Goal: Task Accomplishment & Management: Manage account settings

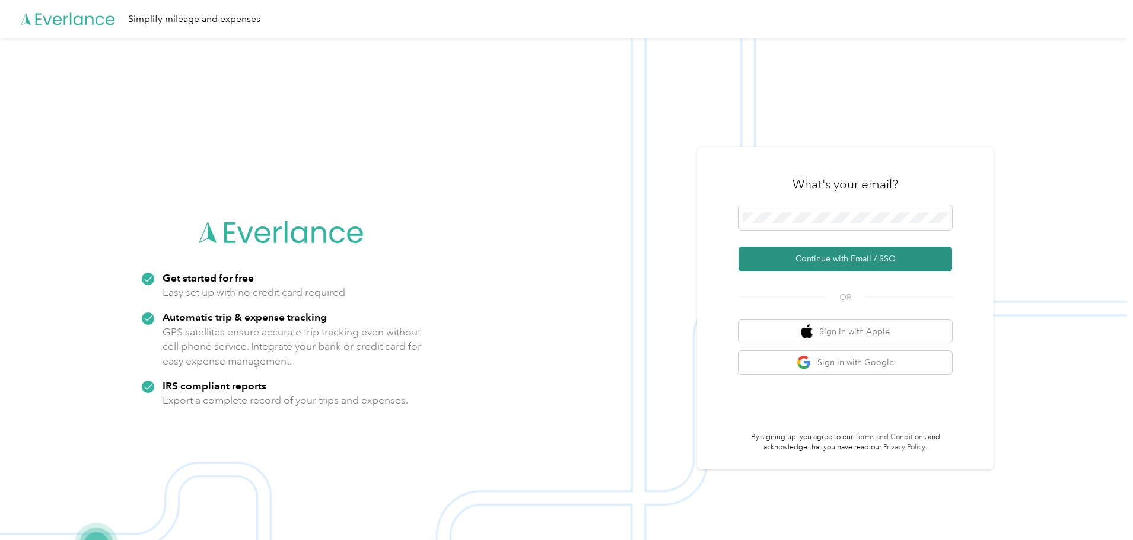
click at [787, 263] on button "Continue with Email / SSO" at bounding box center [845, 259] width 214 height 25
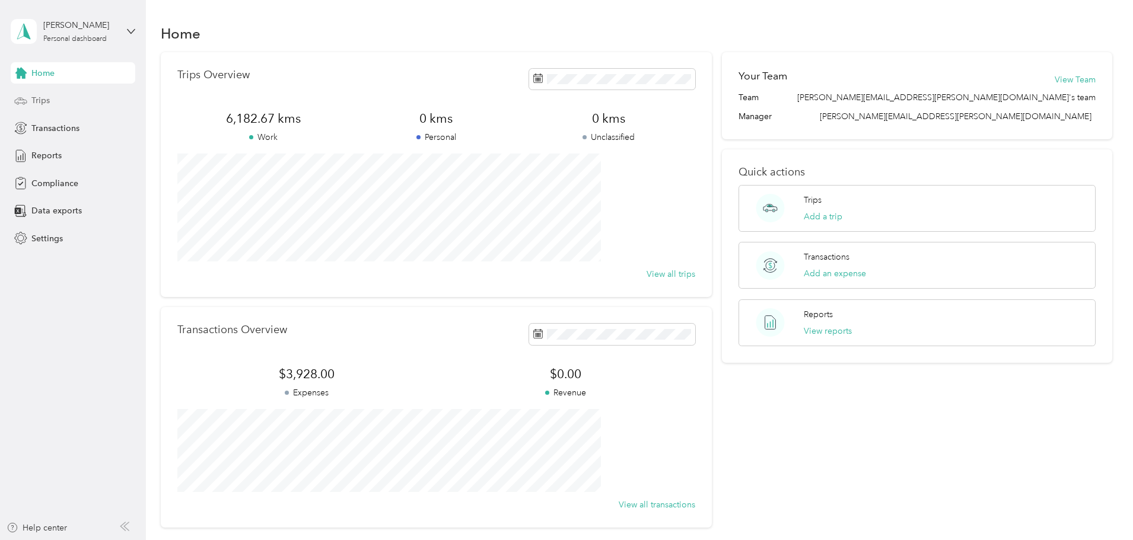
click at [30, 106] on div "Trips" at bounding box center [73, 100] width 125 height 21
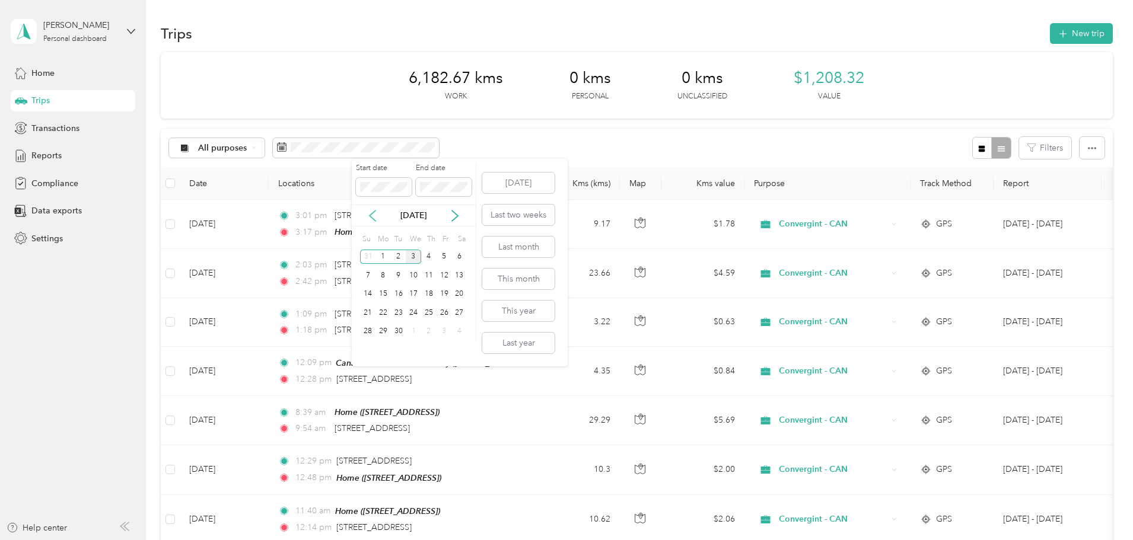
click at [375, 219] on icon at bounding box center [373, 216] width 12 height 12
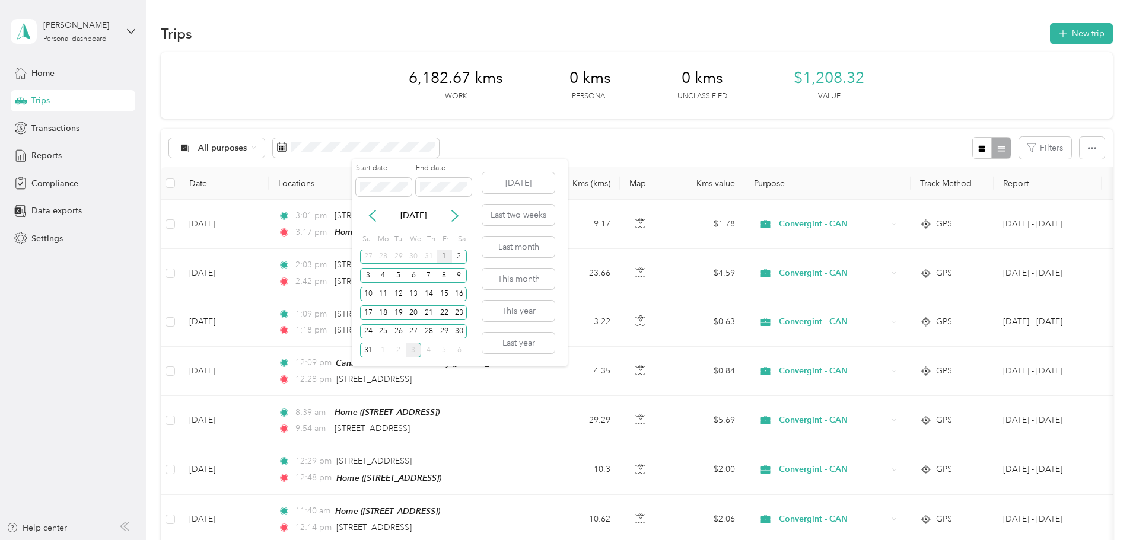
click at [445, 256] on div "1" at bounding box center [444, 257] width 15 height 15
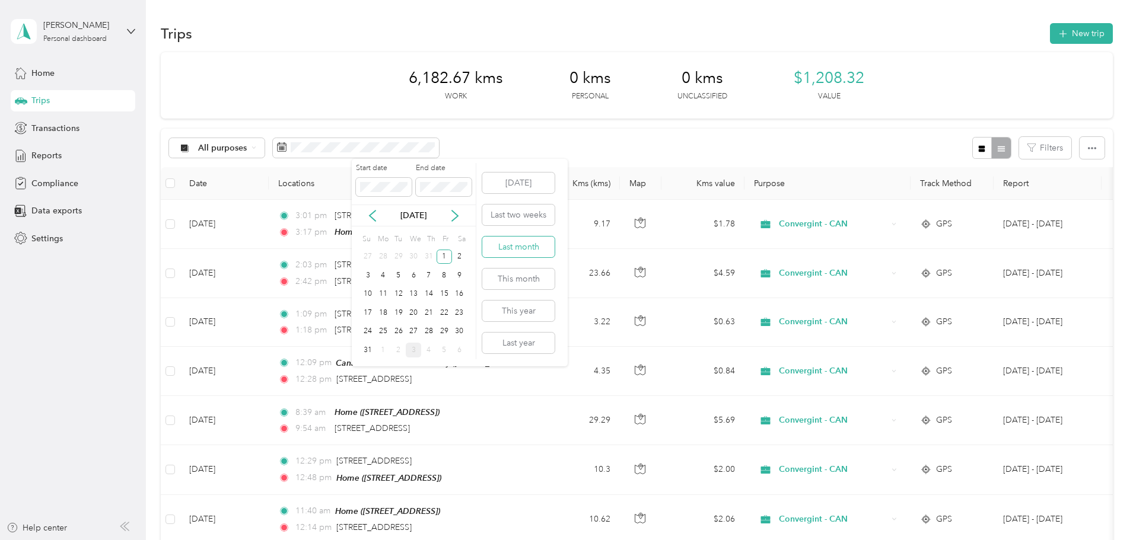
click at [531, 246] on button "Last month" at bounding box center [518, 247] width 72 height 21
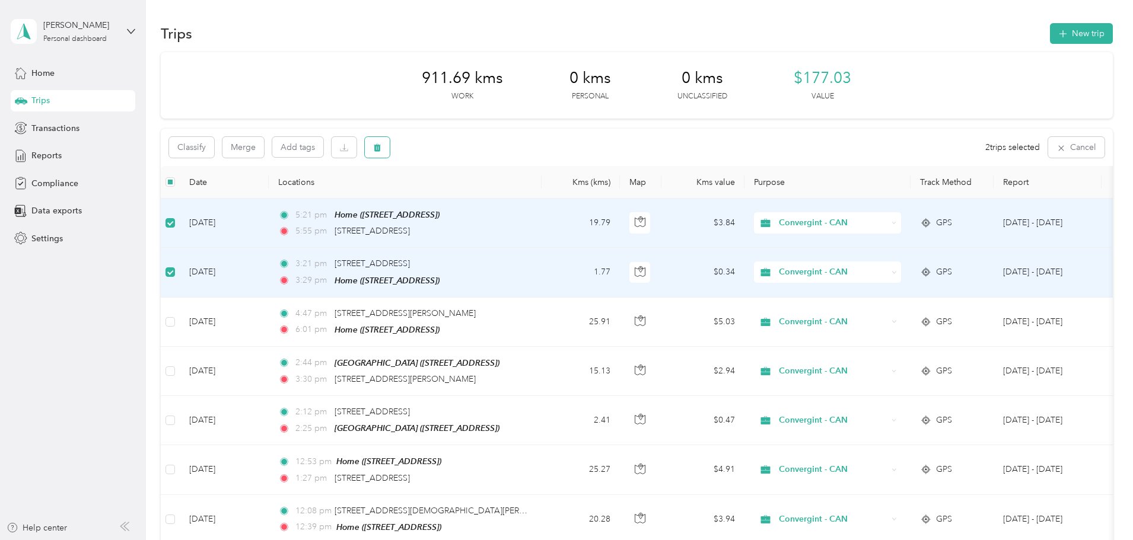
click at [381, 150] on icon "button" at bounding box center [377, 148] width 7 height 8
click at [540, 197] on button "Yes" at bounding box center [544, 196] width 23 height 19
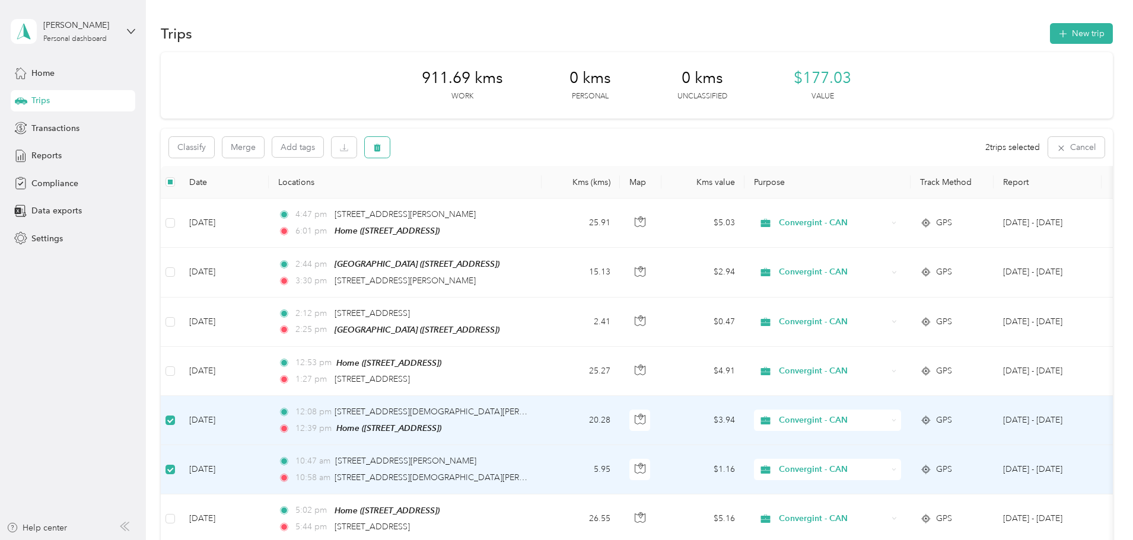
click at [381, 149] on icon "button" at bounding box center [377, 148] width 7 height 8
click at [540, 199] on button "Yes" at bounding box center [544, 196] width 23 height 19
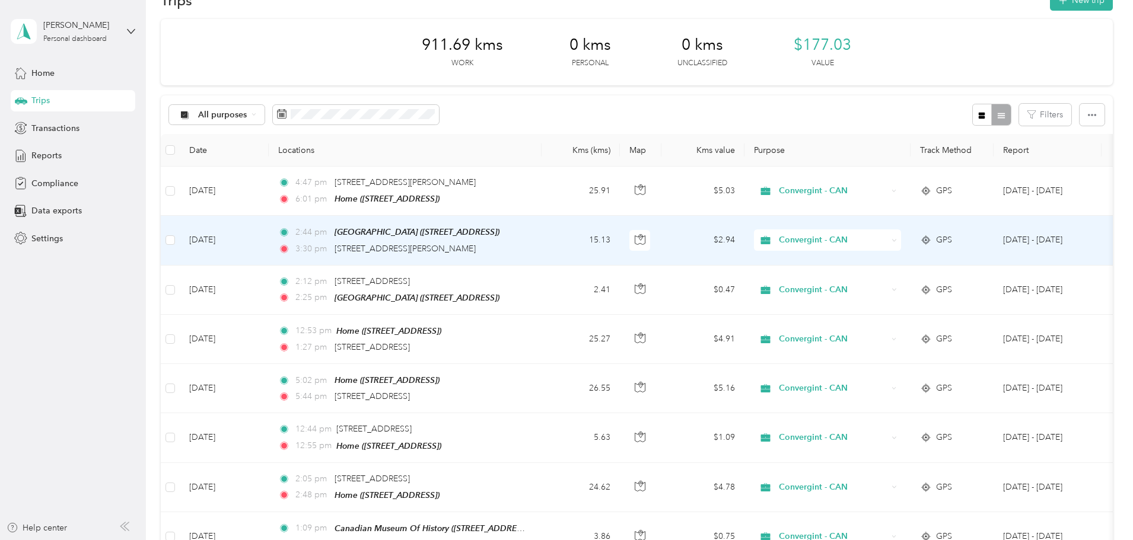
scroll to position [59, 0]
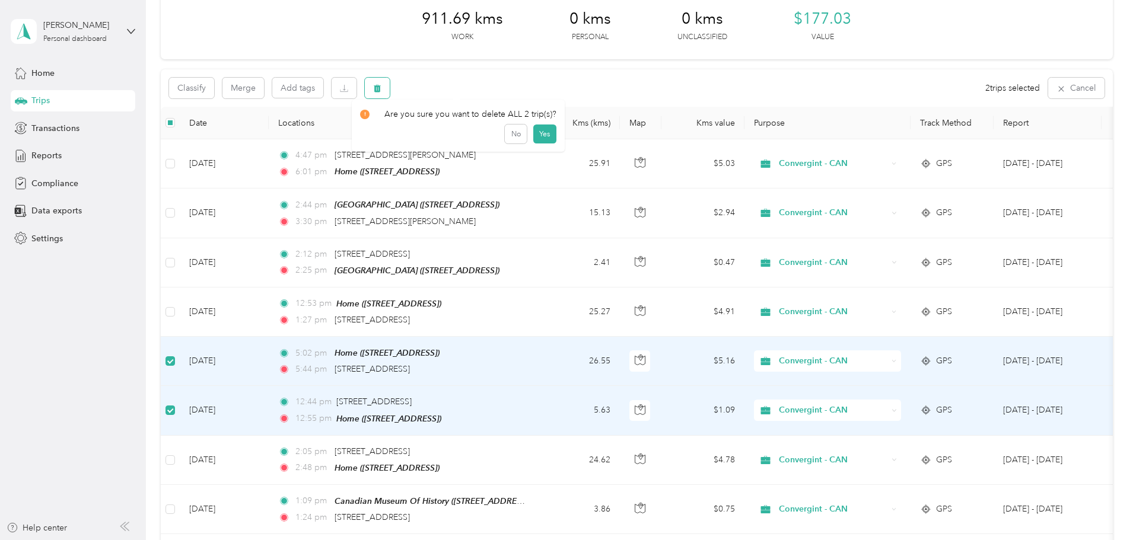
click at [381, 89] on icon "button" at bounding box center [377, 88] width 8 height 8
click at [545, 136] on button "Yes" at bounding box center [544, 137] width 23 height 19
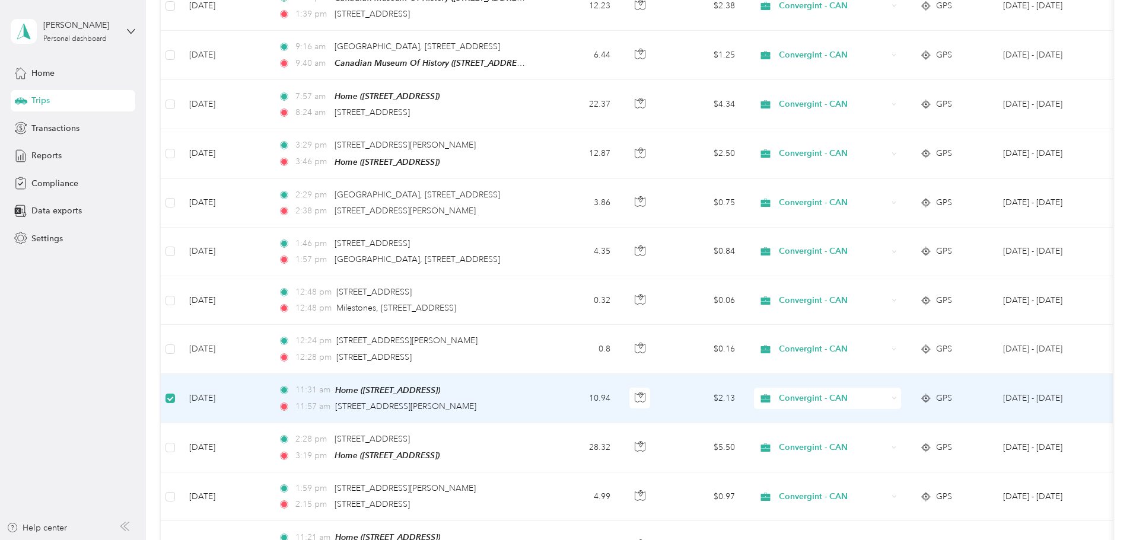
scroll to position [711, 0]
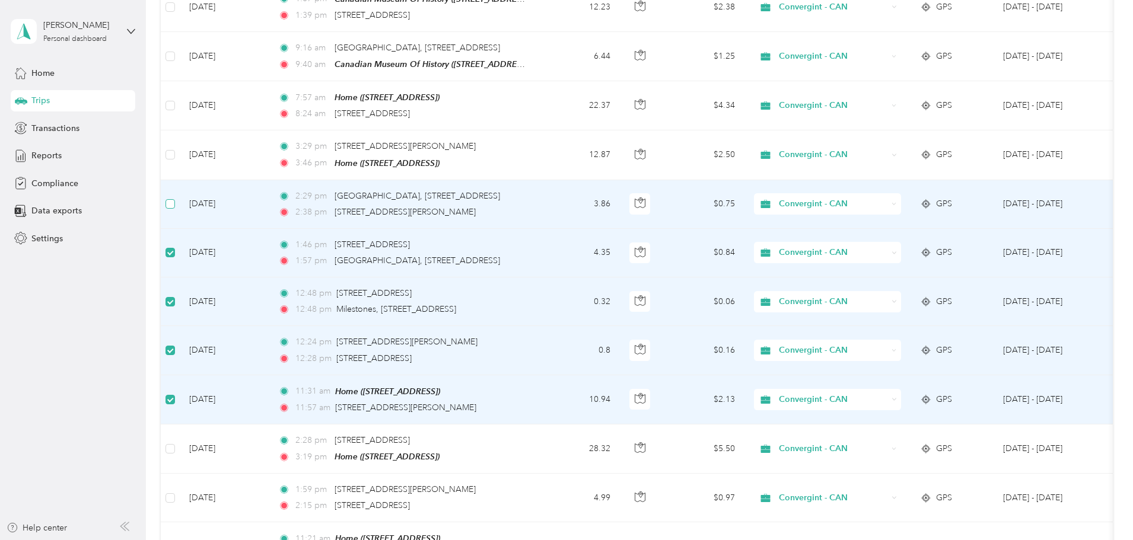
click at [175, 201] on label at bounding box center [169, 204] width 9 height 13
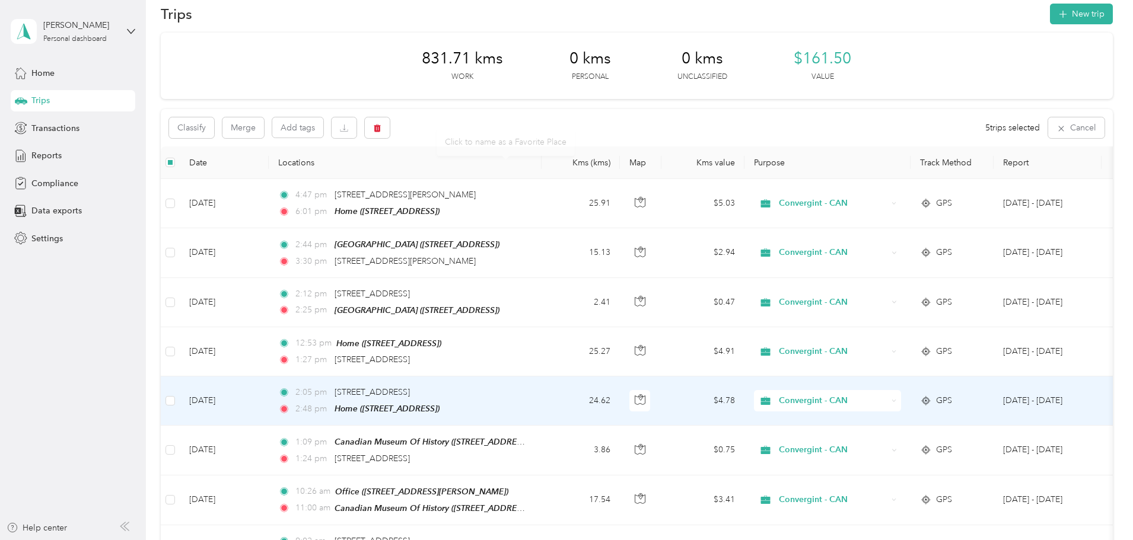
scroll to position [0, 0]
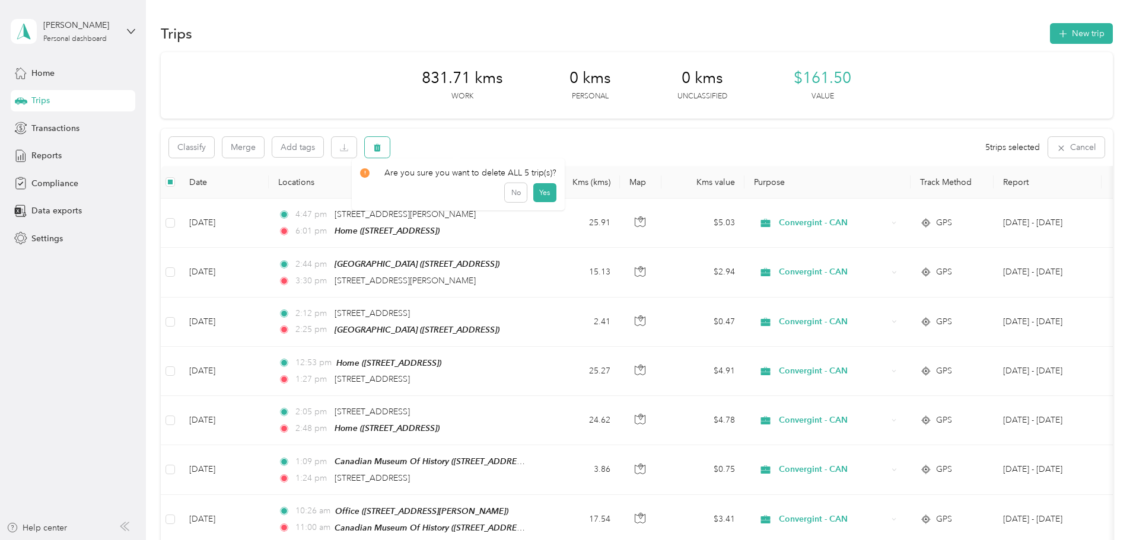
click at [381, 150] on icon "button" at bounding box center [377, 148] width 8 height 8
click at [540, 195] on button "Yes" at bounding box center [544, 196] width 23 height 19
click at [381, 151] on icon "button" at bounding box center [377, 148] width 8 height 8
click at [541, 196] on button "Yes" at bounding box center [544, 196] width 23 height 19
click at [381, 149] on icon "button" at bounding box center [377, 148] width 7 height 8
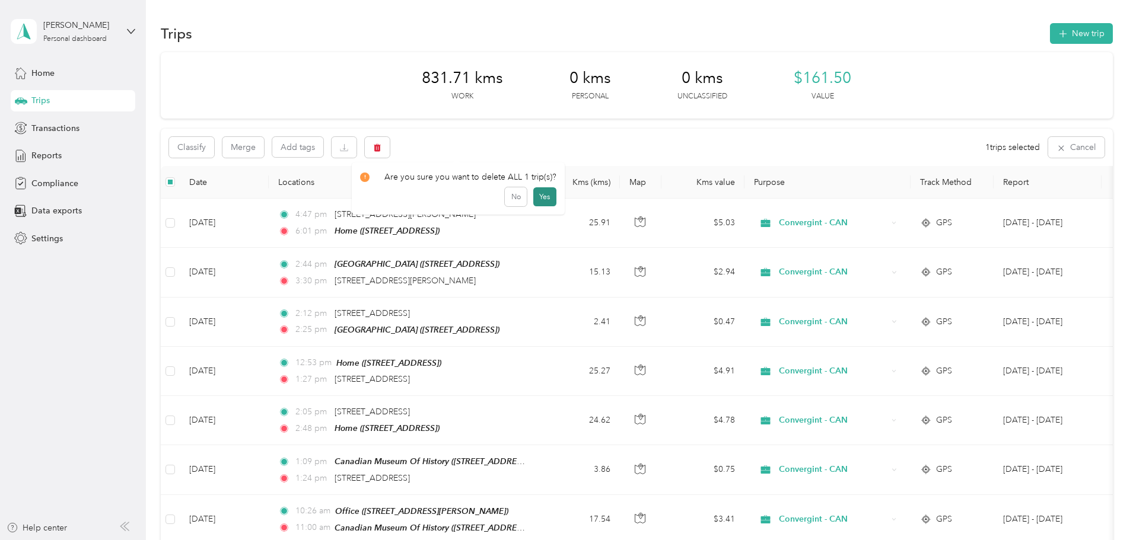
click at [538, 195] on button "Yes" at bounding box center [544, 196] width 23 height 19
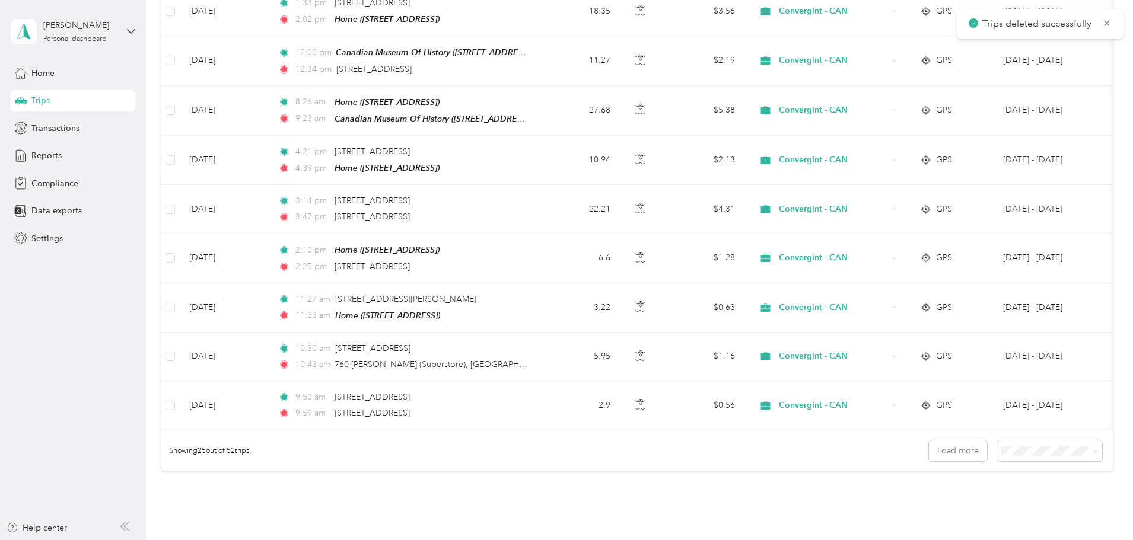
scroll to position [1008, 0]
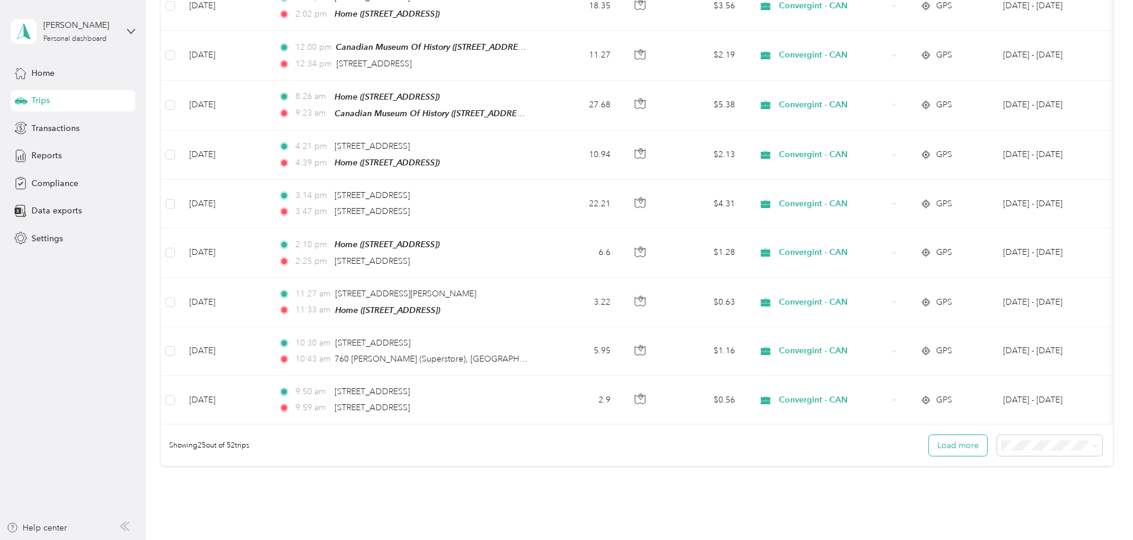
click at [929, 442] on button "Load more" at bounding box center [958, 445] width 58 height 21
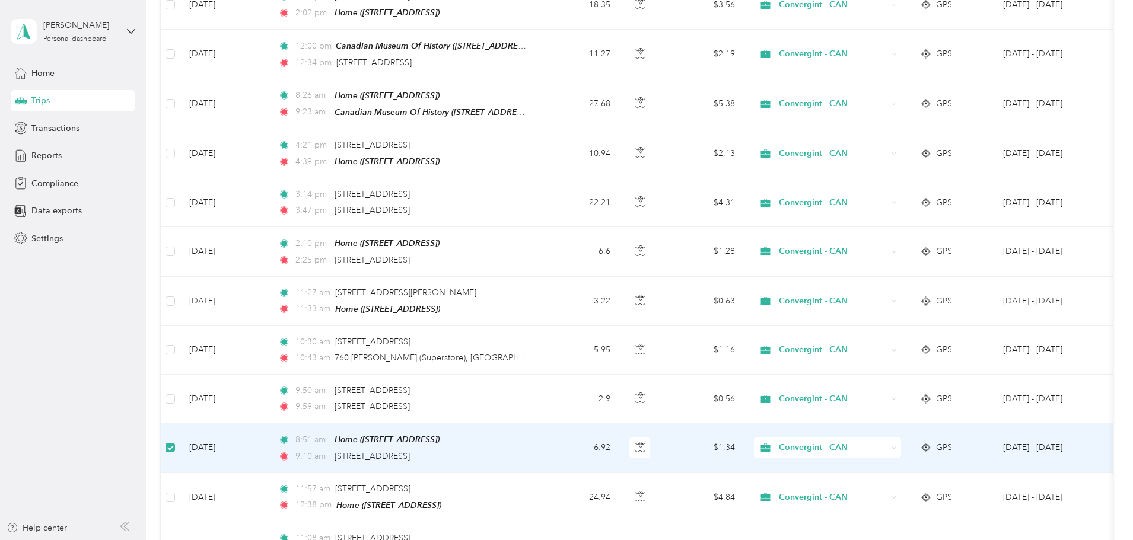
scroll to position [1007, 0]
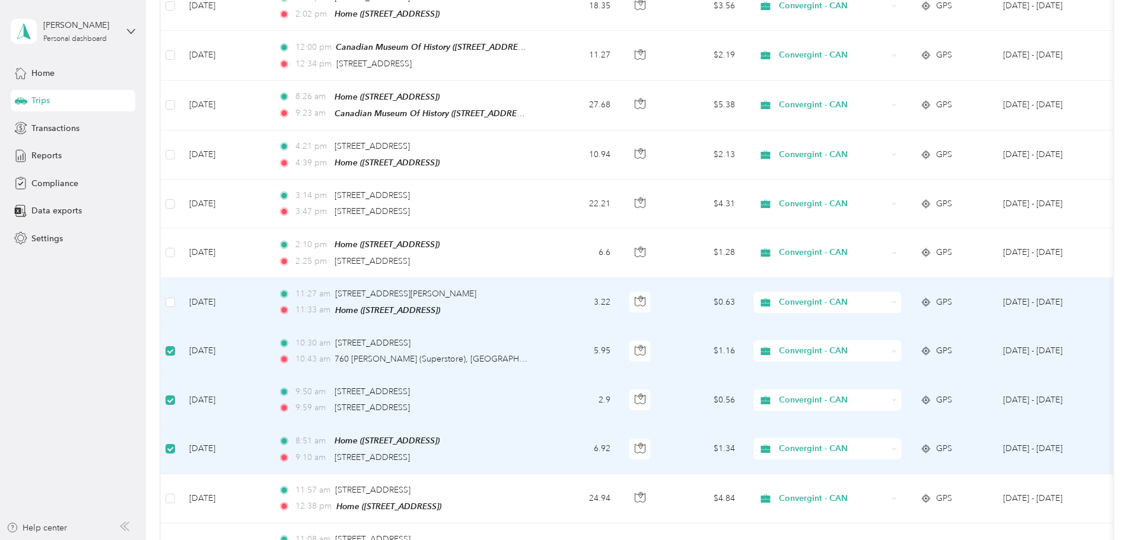
click at [180, 290] on td at bounding box center [170, 302] width 19 height 49
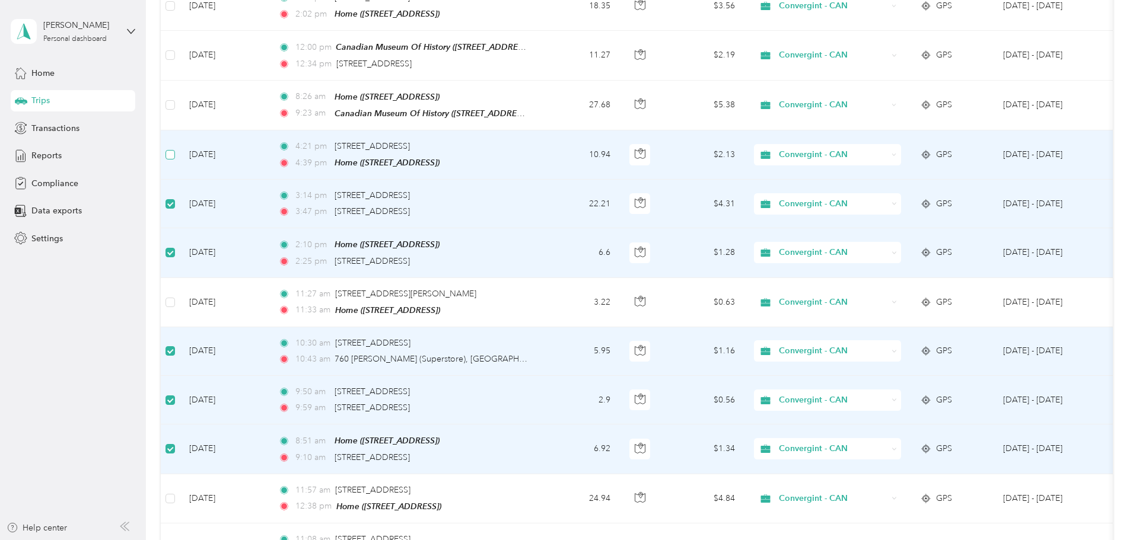
click at [175, 148] on label at bounding box center [169, 154] width 9 height 13
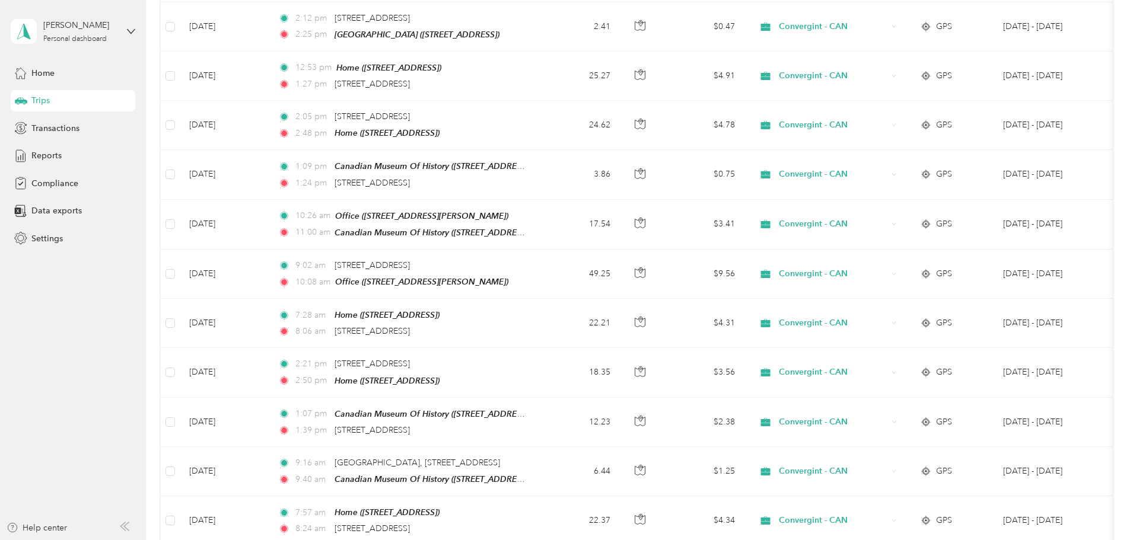
scroll to position [0, 0]
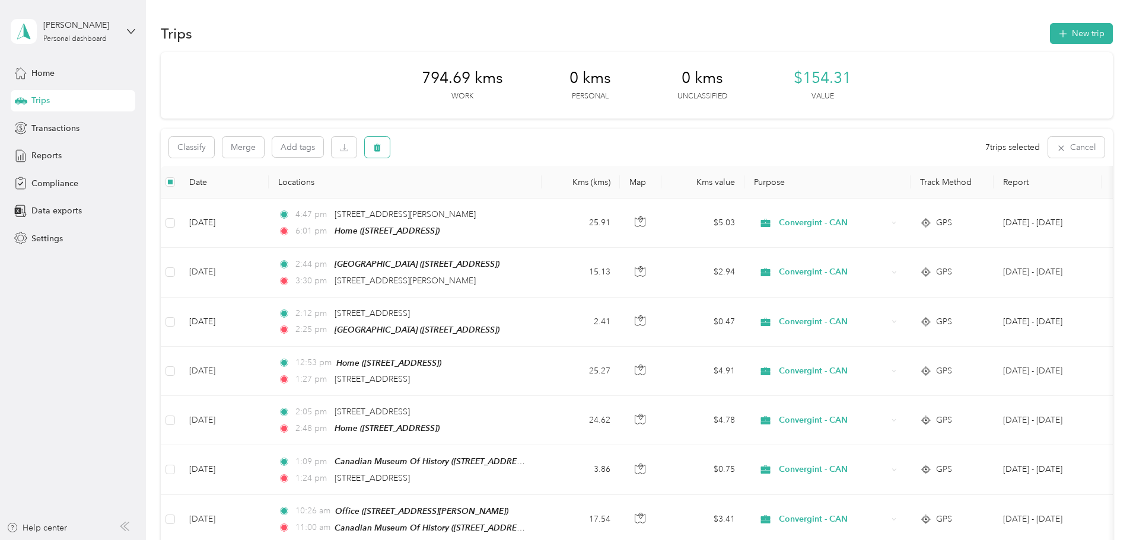
click at [381, 149] on icon "button" at bounding box center [377, 148] width 7 height 8
click at [542, 195] on button "Yes" at bounding box center [544, 196] width 23 height 19
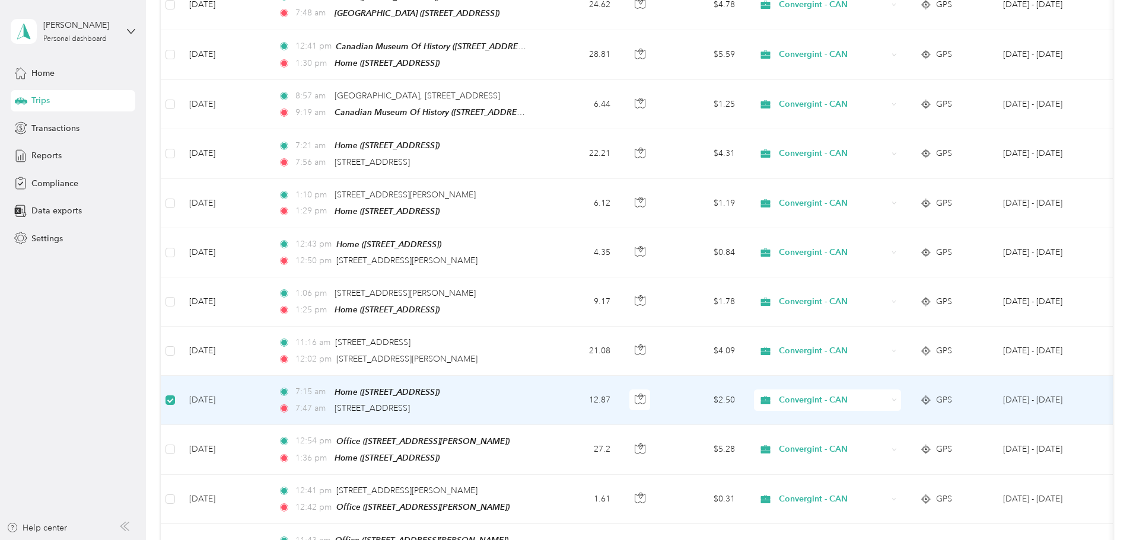
scroll to position [1304, 0]
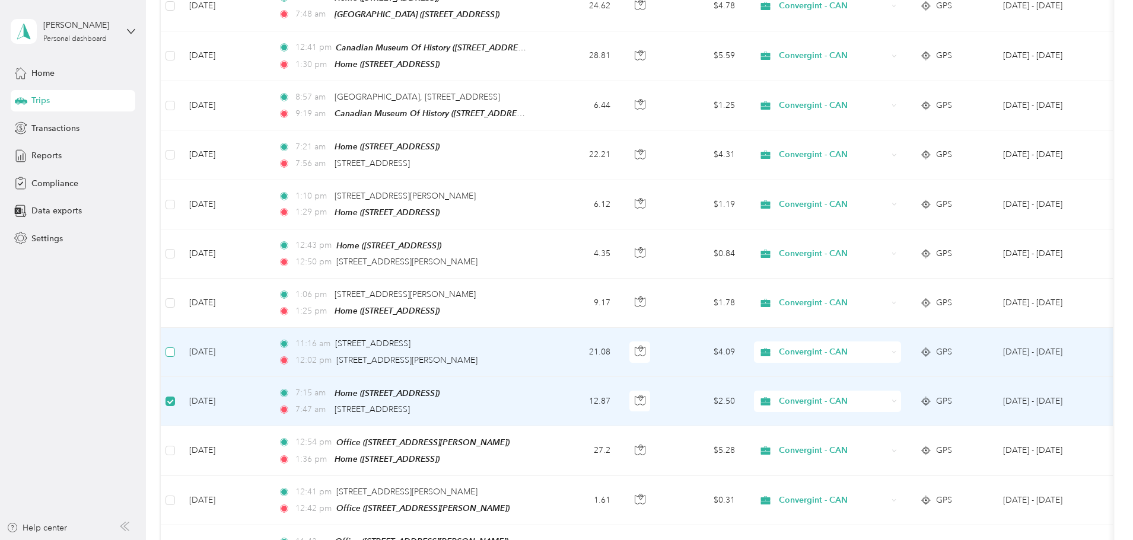
click at [175, 346] on label at bounding box center [169, 352] width 9 height 13
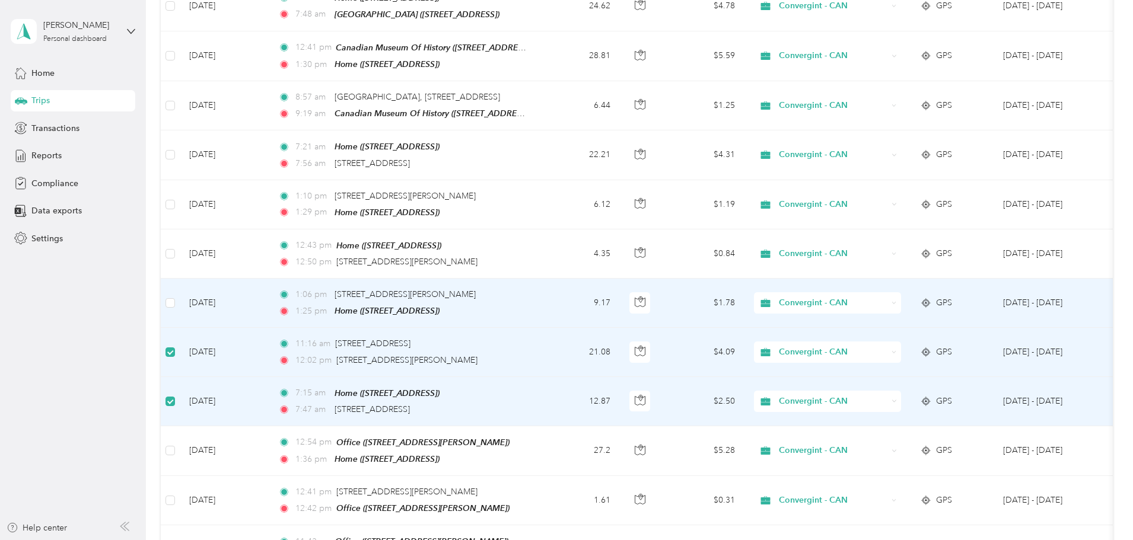
click at [180, 286] on td at bounding box center [170, 303] width 19 height 49
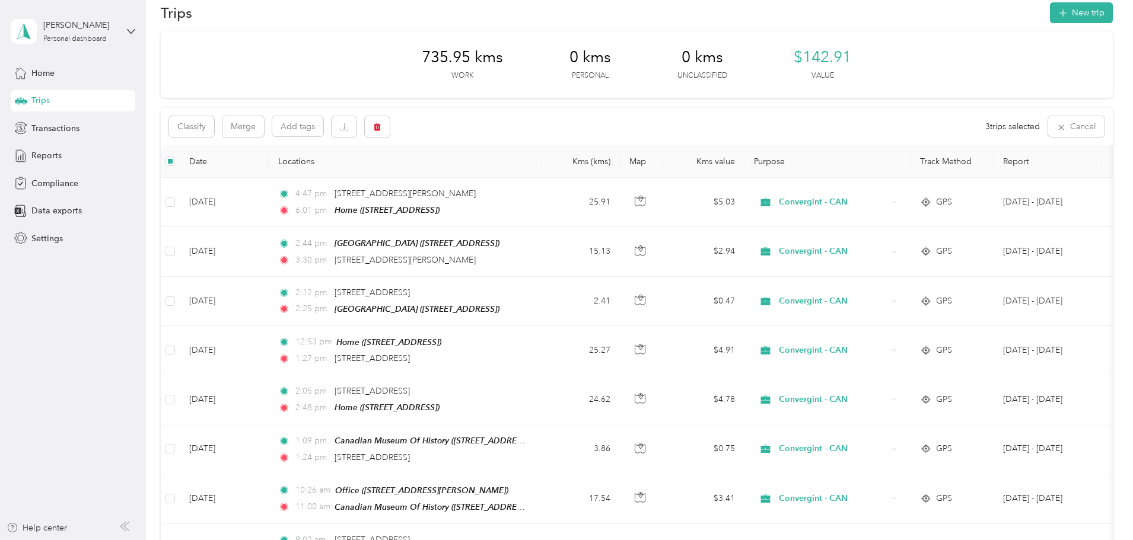
scroll to position [0, 0]
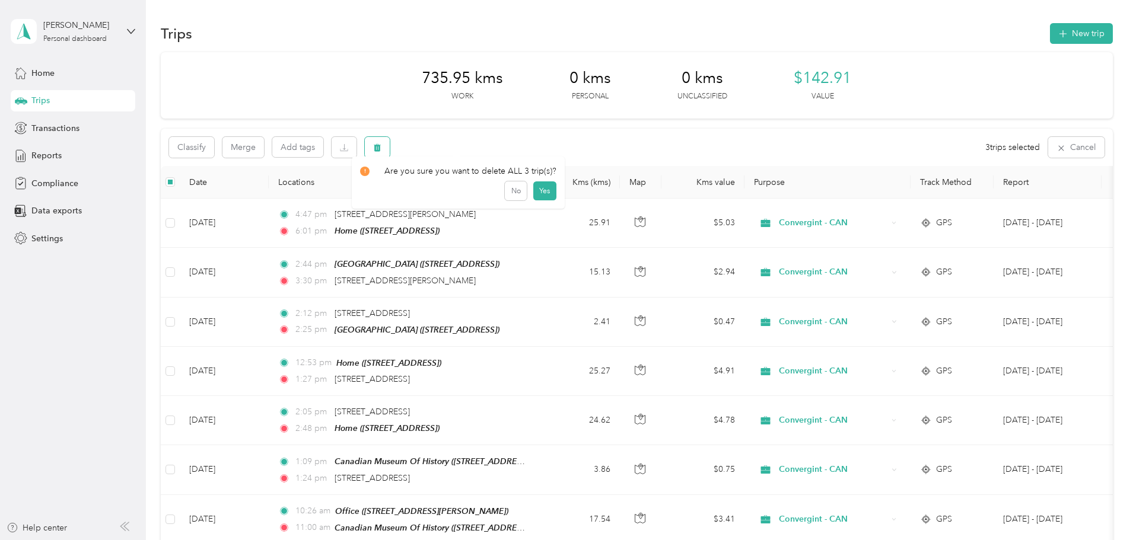
click at [381, 152] on icon "button" at bounding box center [377, 148] width 8 height 8
click at [539, 195] on button "Yes" at bounding box center [544, 196] width 23 height 19
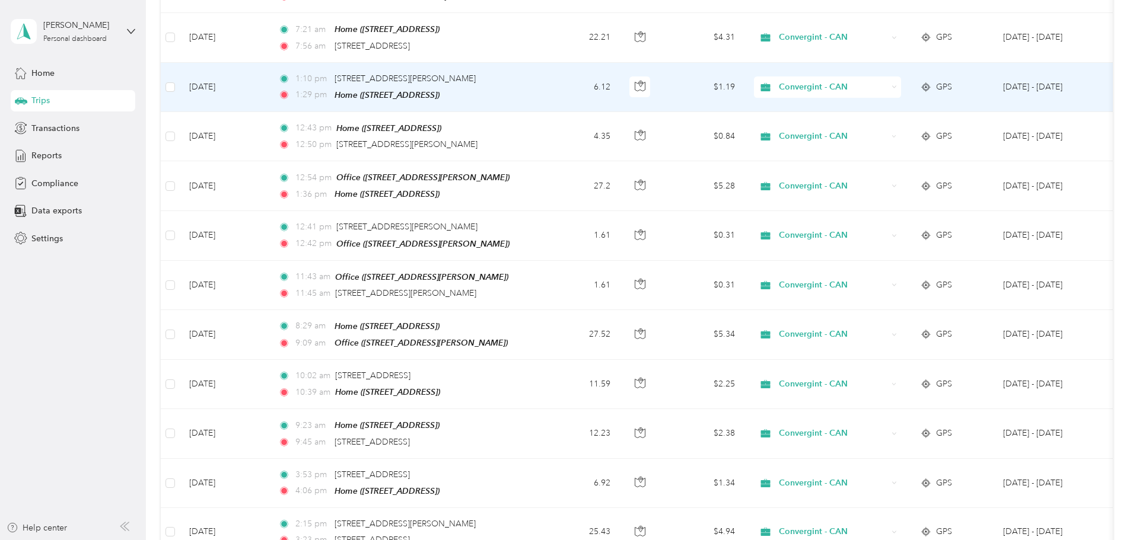
scroll to position [1424, 0]
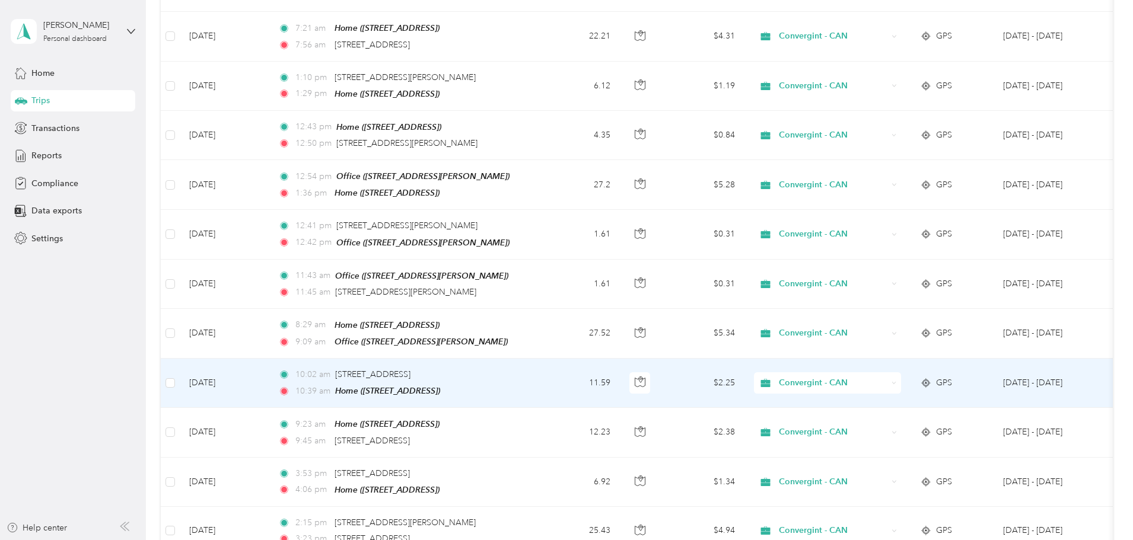
click at [180, 365] on td at bounding box center [170, 383] width 19 height 49
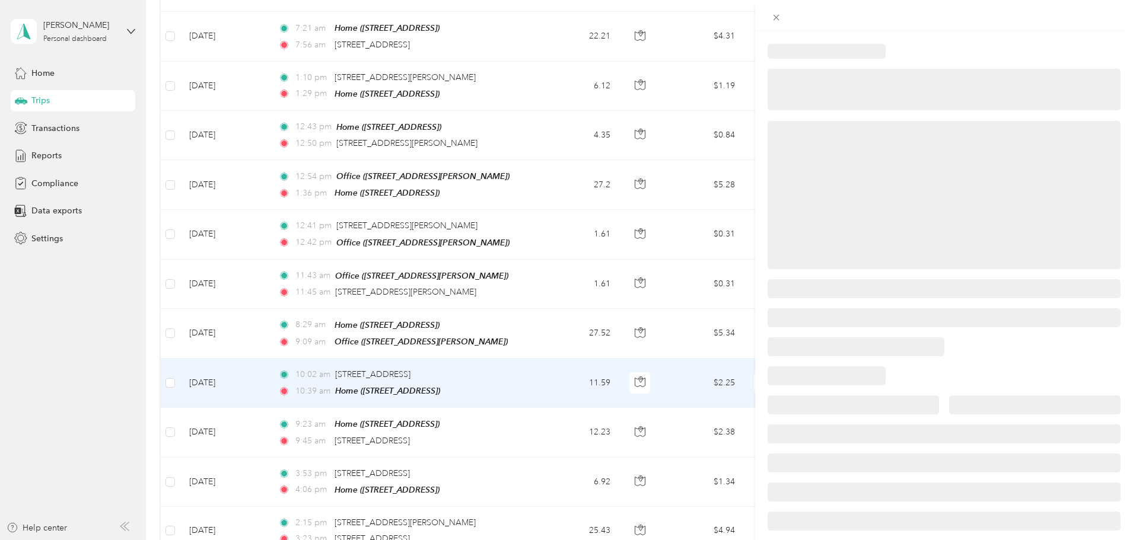
click at [246, 360] on div at bounding box center [566, 270] width 1133 height 540
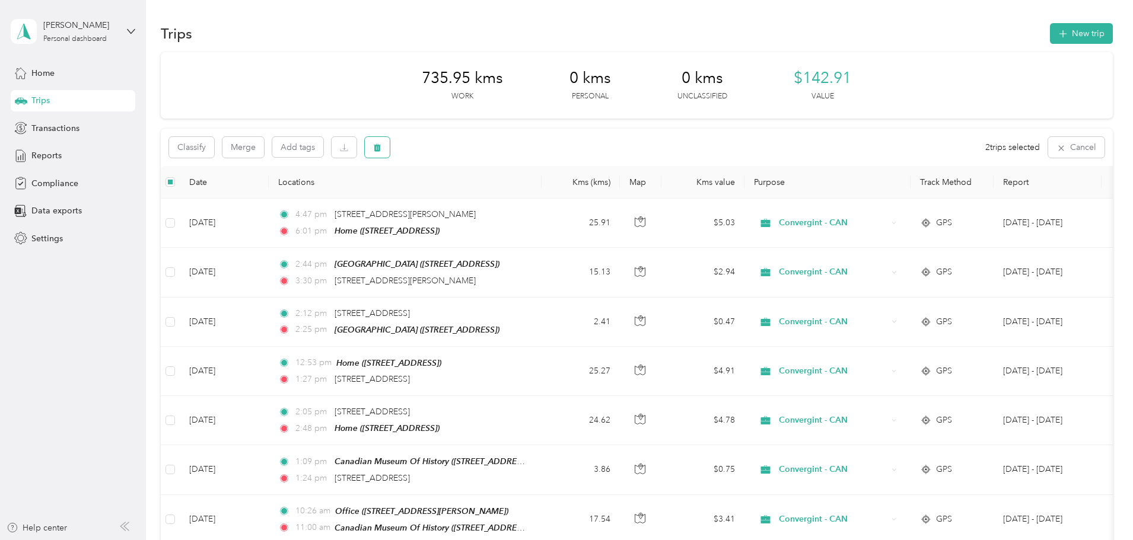
click at [381, 148] on icon "button" at bounding box center [377, 148] width 7 height 8
click at [538, 196] on button "Yes" at bounding box center [544, 196] width 23 height 19
click at [33, 154] on span "Reports" at bounding box center [46, 155] width 30 height 12
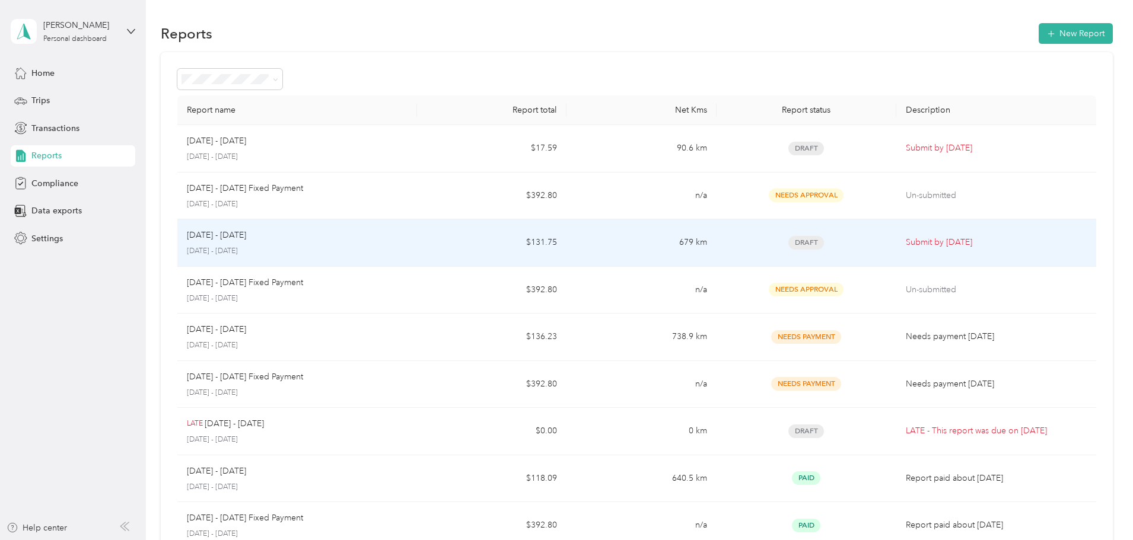
click at [463, 252] on td "$131.75" at bounding box center [491, 242] width 149 height 47
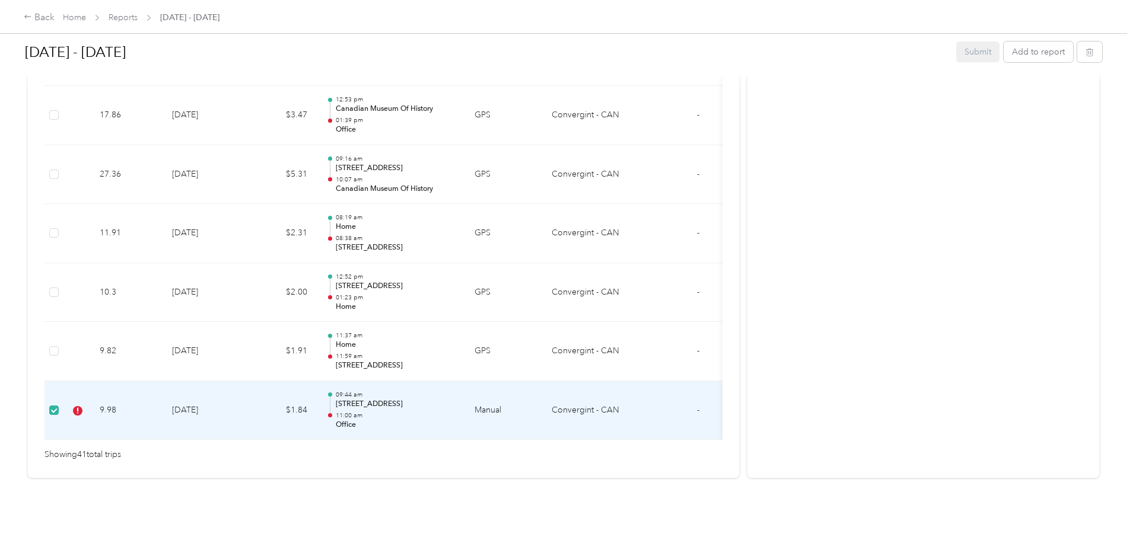
scroll to position [2476, 0]
click at [1085, 53] on icon "button" at bounding box center [1089, 52] width 8 height 8
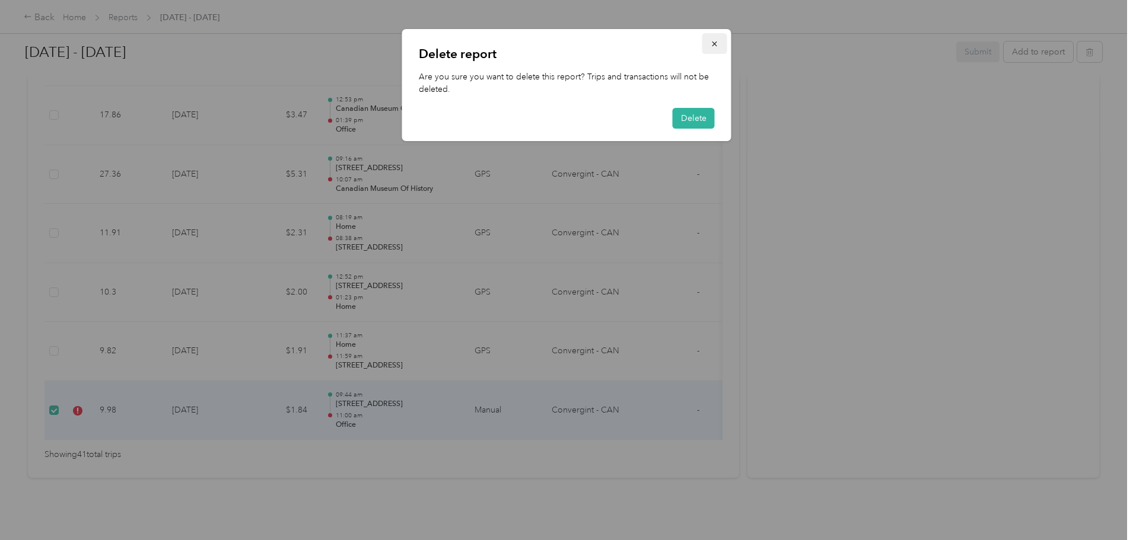
click at [717, 42] on icon "button" at bounding box center [715, 44] width 8 height 8
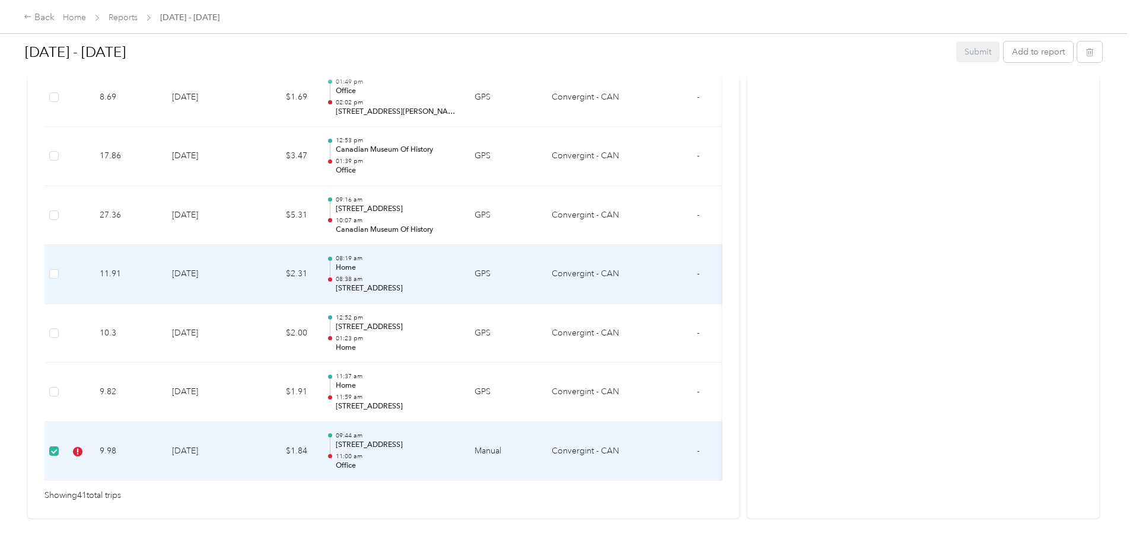
scroll to position [2417, 0]
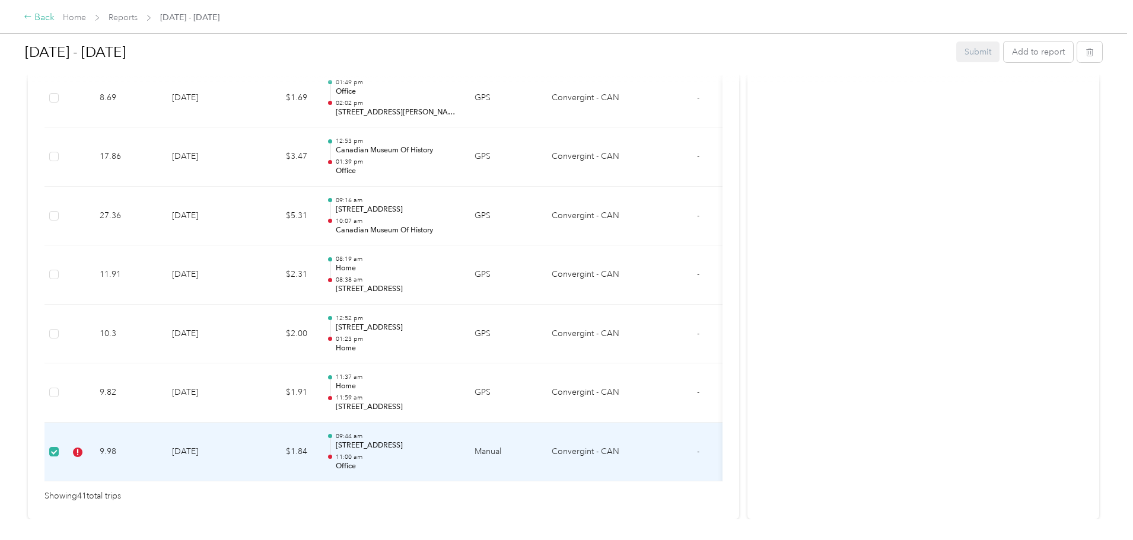
click at [55, 24] on div "Back" at bounding box center [39, 18] width 31 height 14
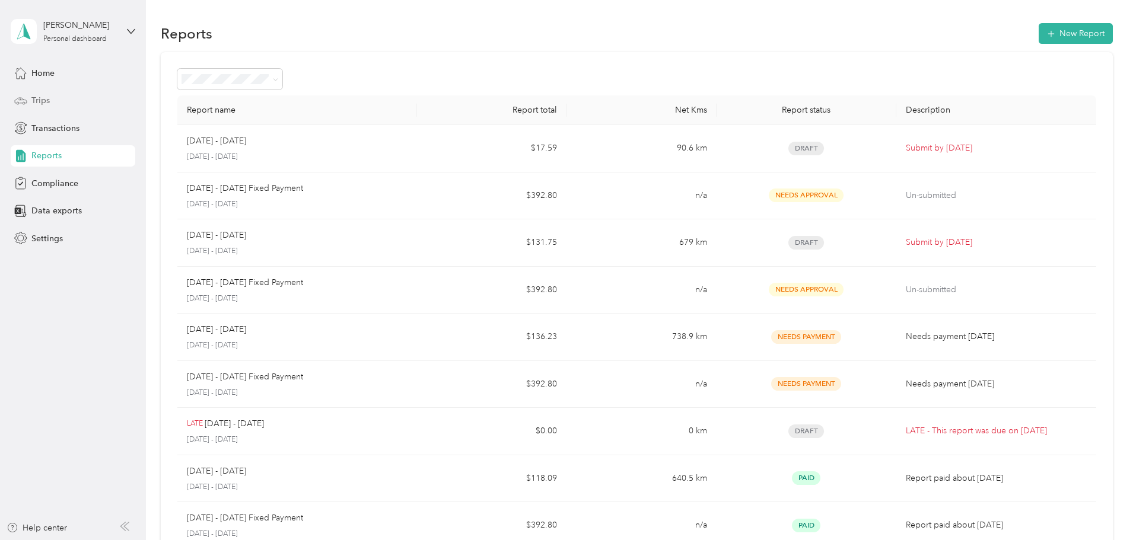
click at [51, 98] on div "Trips" at bounding box center [73, 100] width 125 height 21
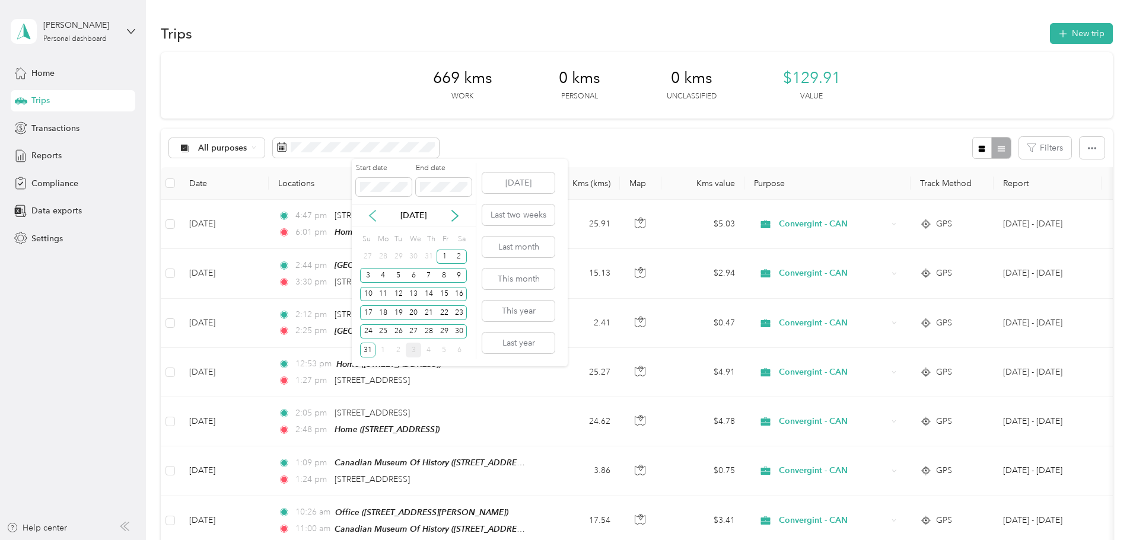
click at [375, 219] on icon at bounding box center [373, 216] width 12 height 12
click at [396, 276] on div "8" at bounding box center [398, 275] width 15 height 15
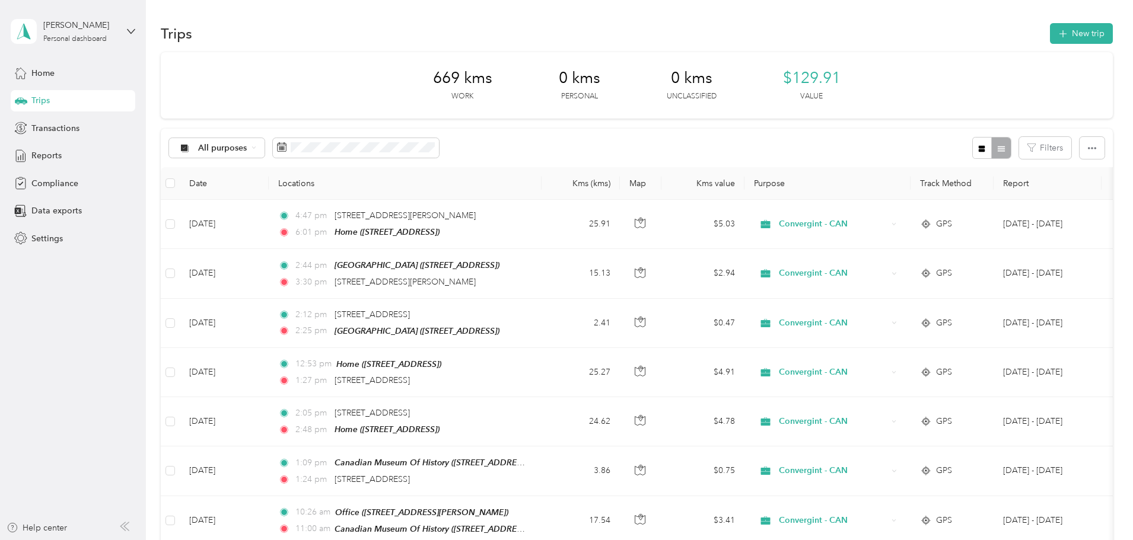
click at [598, 146] on div "All purposes Filters" at bounding box center [637, 148] width 952 height 39
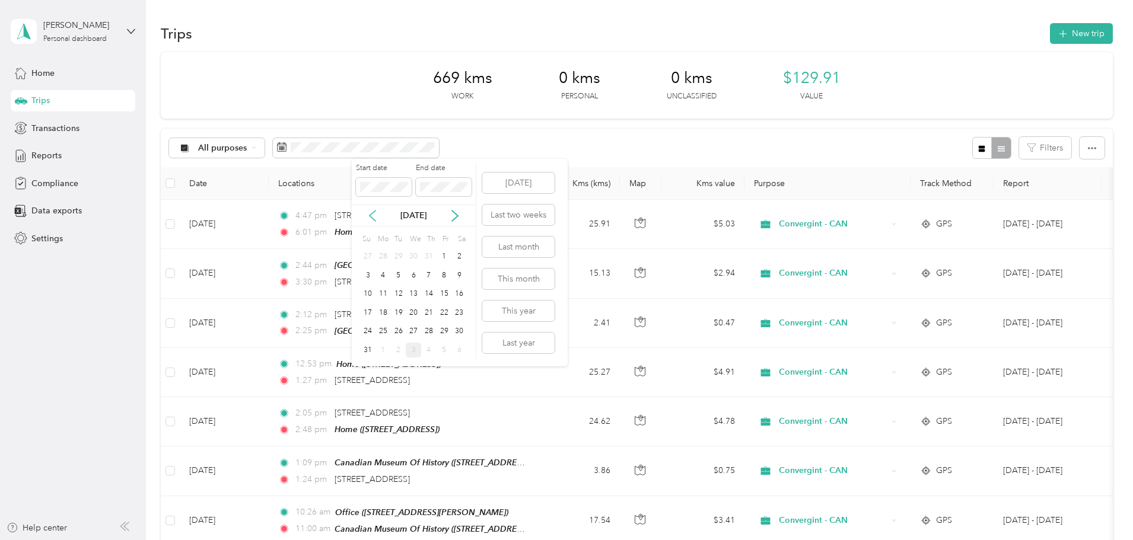
click at [370, 213] on icon at bounding box center [373, 216] width 12 height 12
click at [400, 279] on div "8" at bounding box center [398, 275] width 15 height 15
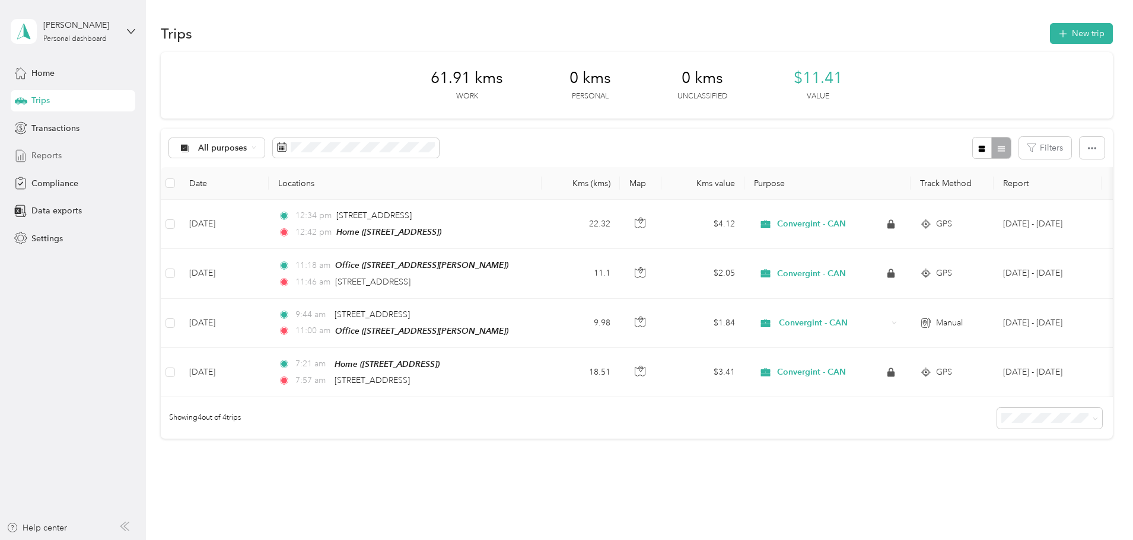
click at [44, 155] on span "Reports" at bounding box center [46, 155] width 30 height 12
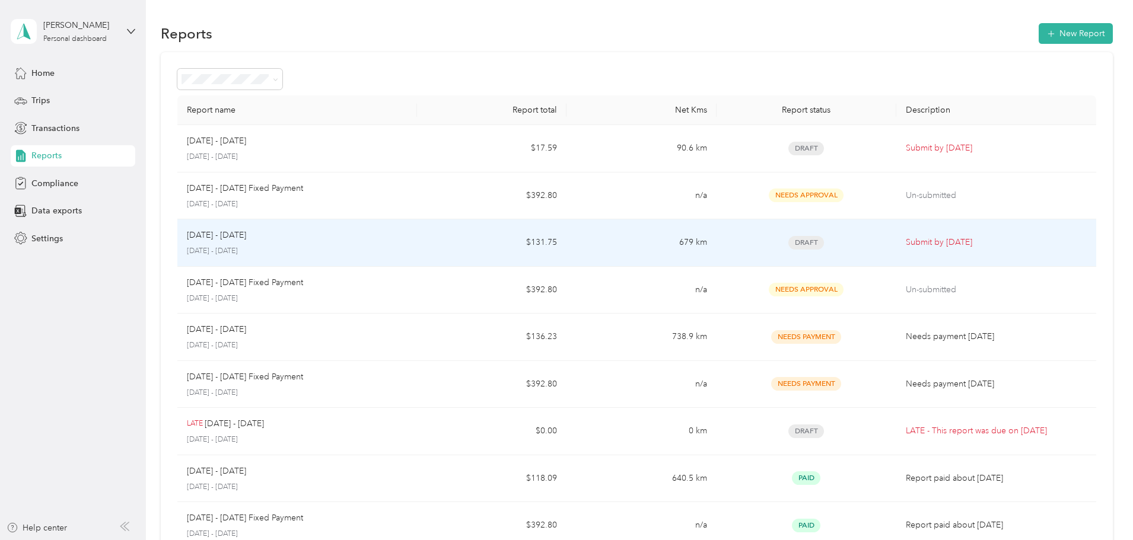
click at [523, 240] on td "$131.75" at bounding box center [491, 242] width 149 height 47
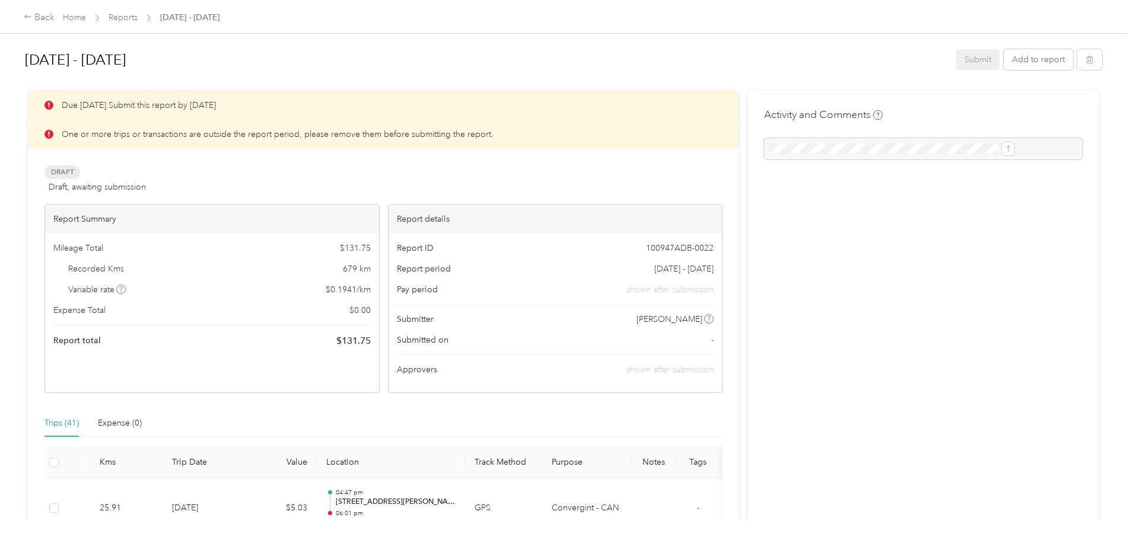
click at [280, 134] on p "One or more trips or transactions are outside the report period, please remove …" at bounding box center [278, 134] width 432 height 12
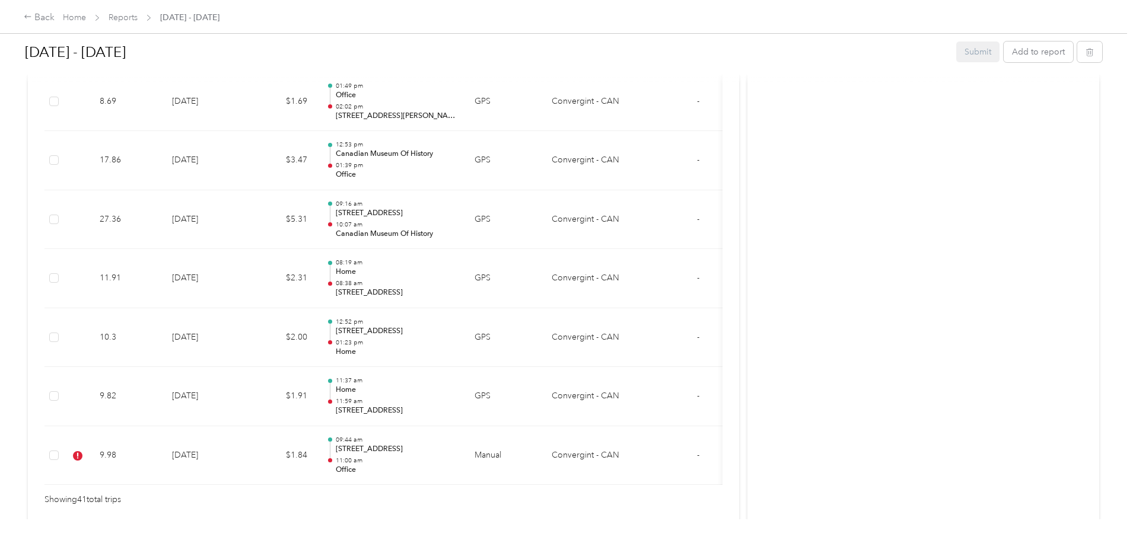
scroll to position [2476, 0]
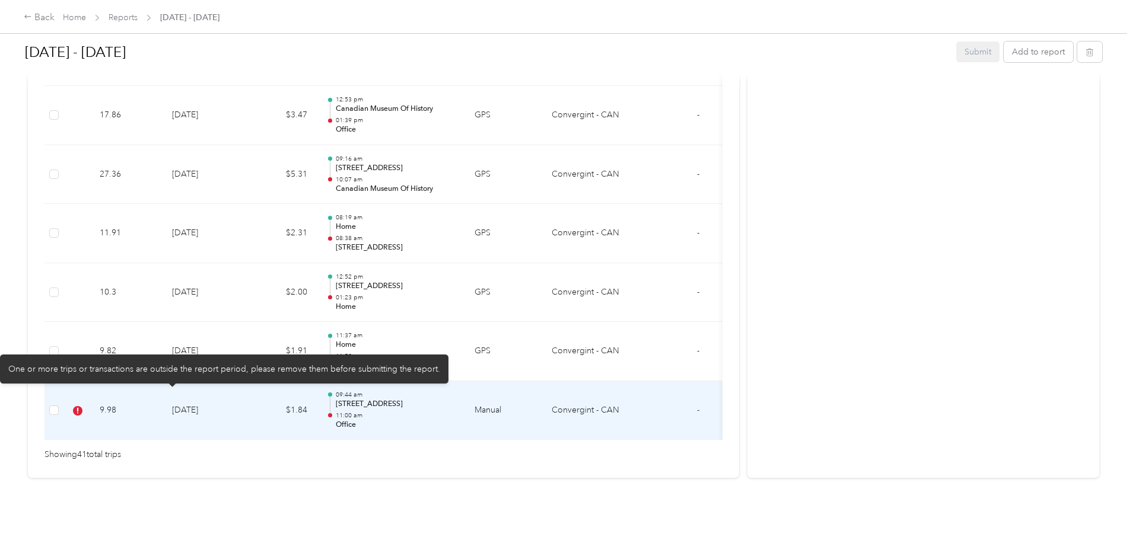
click at [82, 406] on icon at bounding box center [77, 410] width 9 height 9
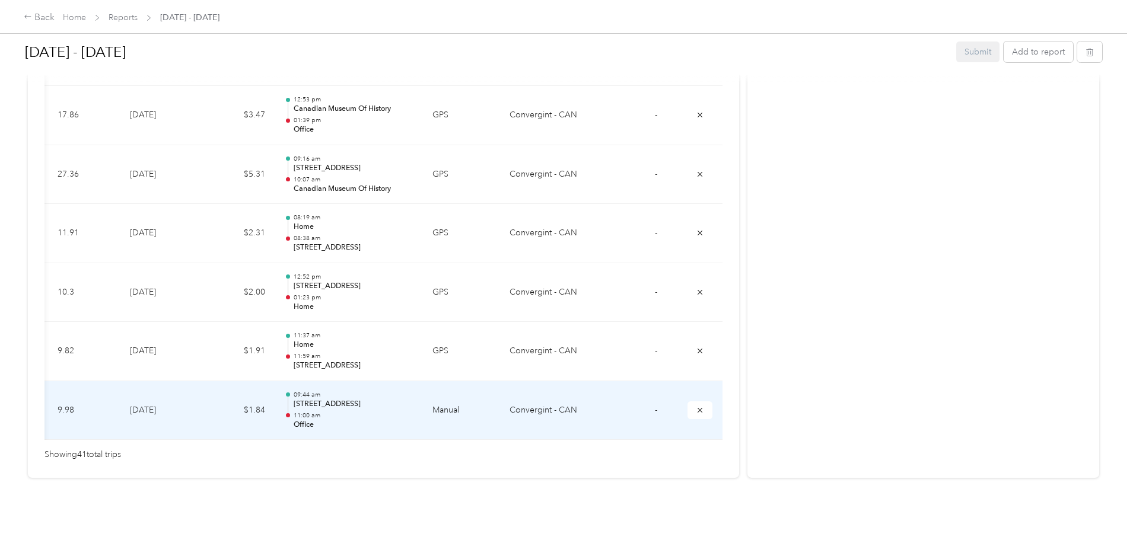
scroll to position [0, 170]
click at [696, 406] on icon "submit" at bounding box center [700, 410] width 8 height 8
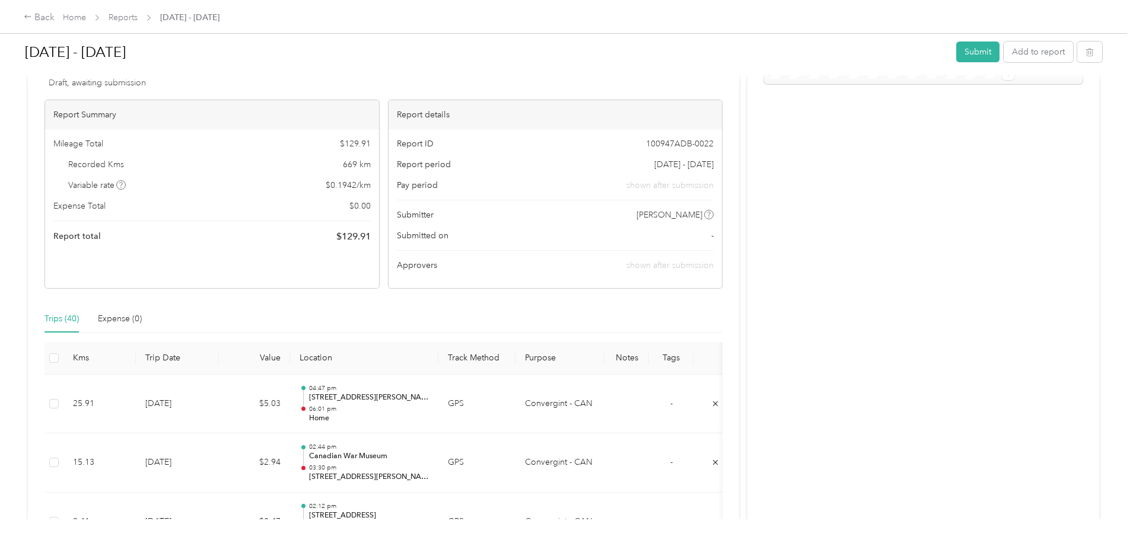
scroll to position [0, 0]
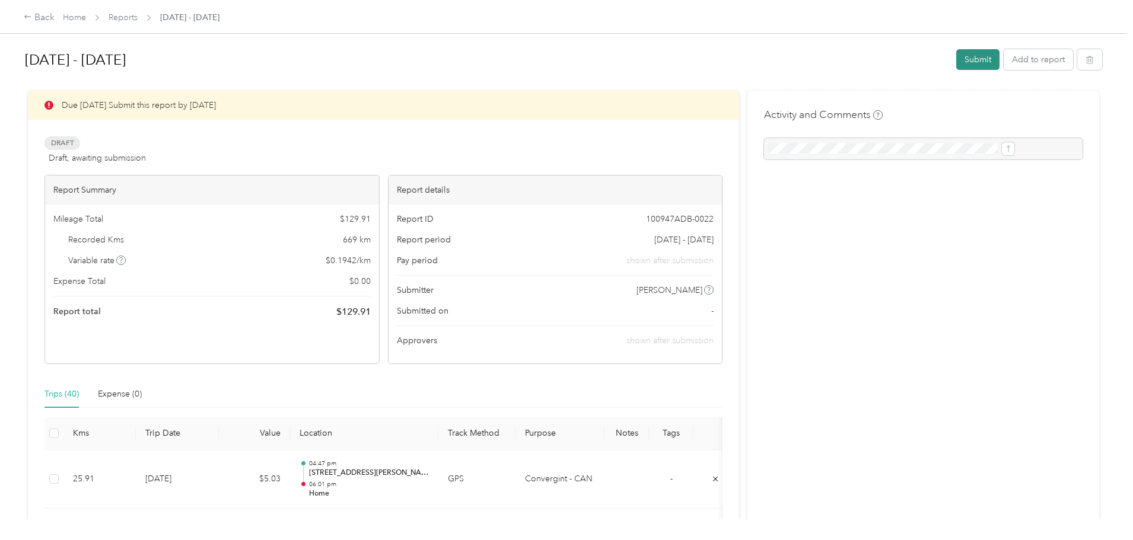
click at [956, 60] on button "Submit" at bounding box center [977, 59] width 43 height 21
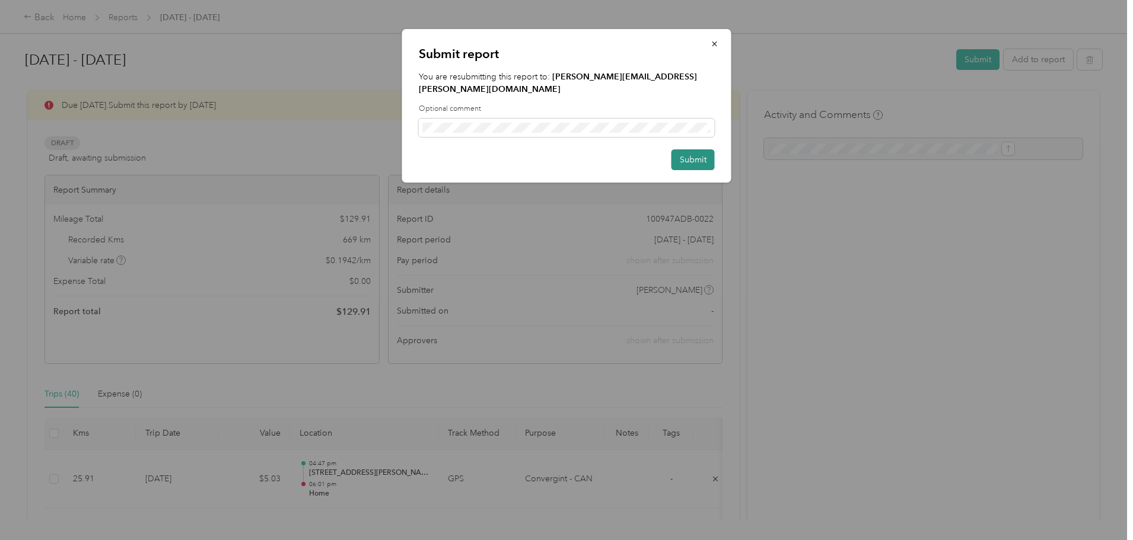
click at [691, 149] on button "Submit" at bounding box center [692, 159] width 43 height 21
